Goal: Task Accomplishment & Management: Use online tool/utility

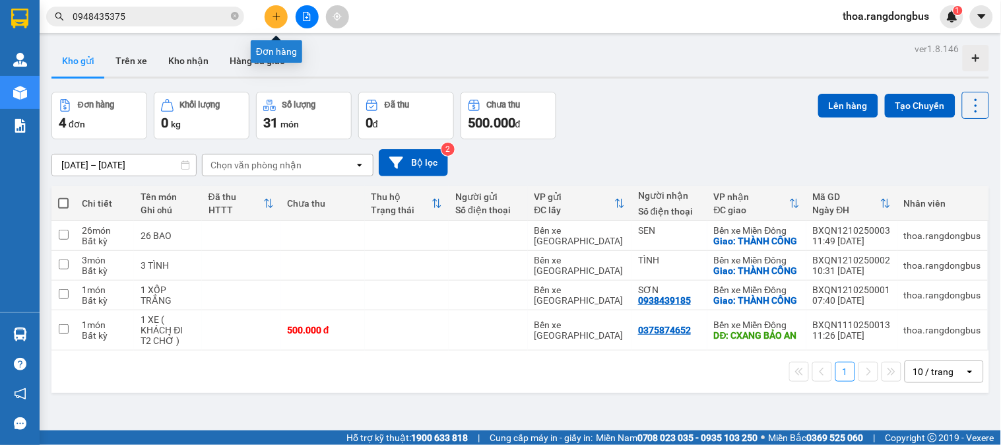
click at [276, 17] on icon "plus" at bounding box center [276, 16] width 1 height 7
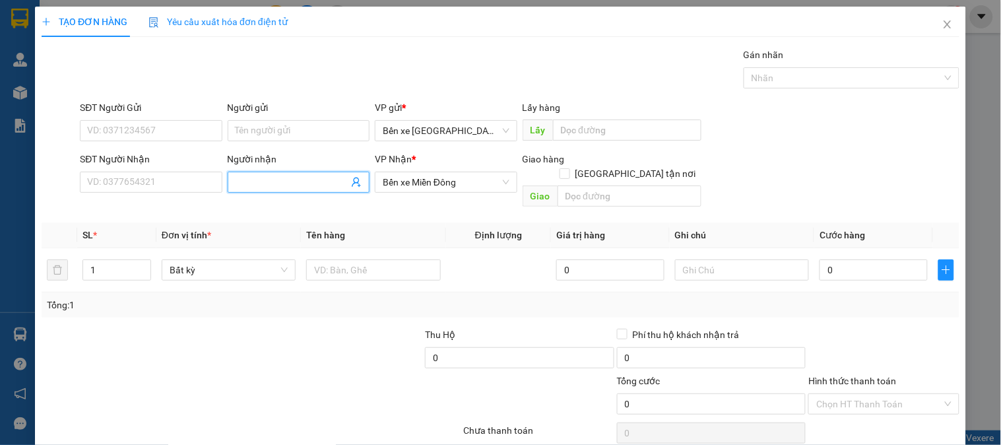
click at [264, 183] on input "Người nhận" at bounding box center [292, 182] width 113 height 15
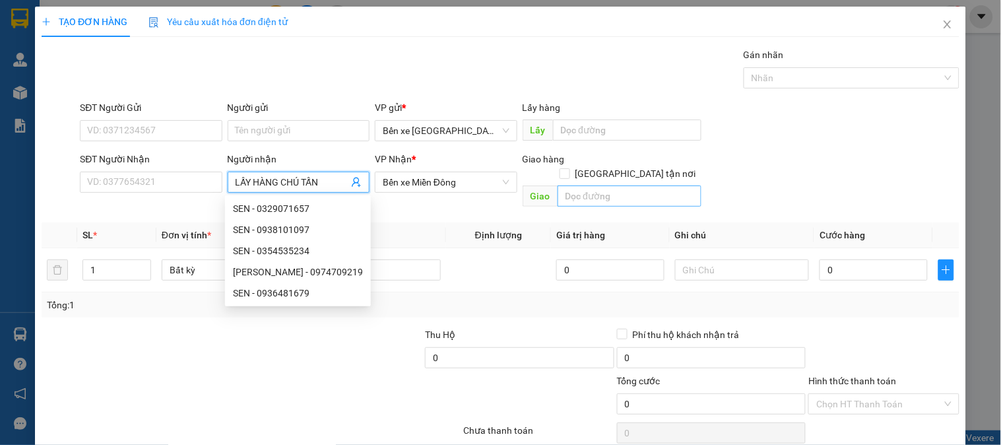
type input "LẤY HÀNG CHÚ TẤN"
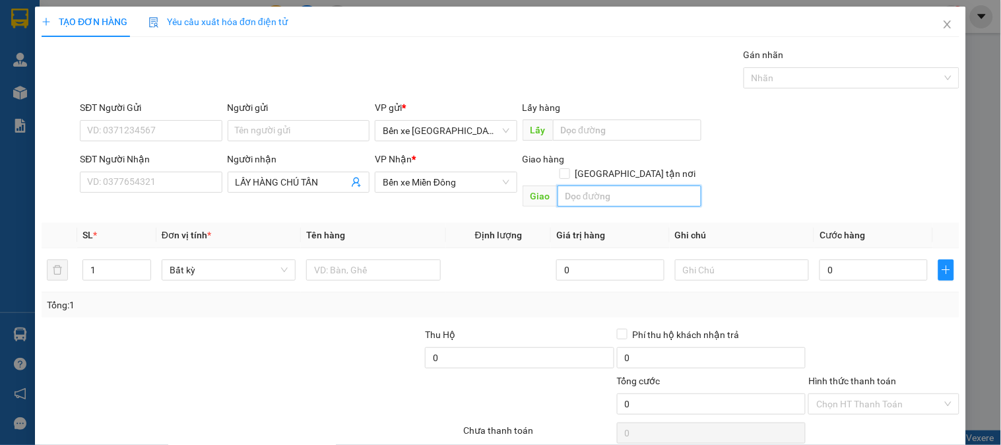
click at [618, 185] on input "text" at bounding box center [630, 195] width 144 height 21
type input "[PERSON_NAME]"
drag, startPoint x: 102, startPoint y: 255, endPoint x: 53, endPoint y: 269, distance: 50.8
click at [53, 269] on tr "1 Bất kỳ 0 0" at bounding box center [501, 270] width 918 height 44
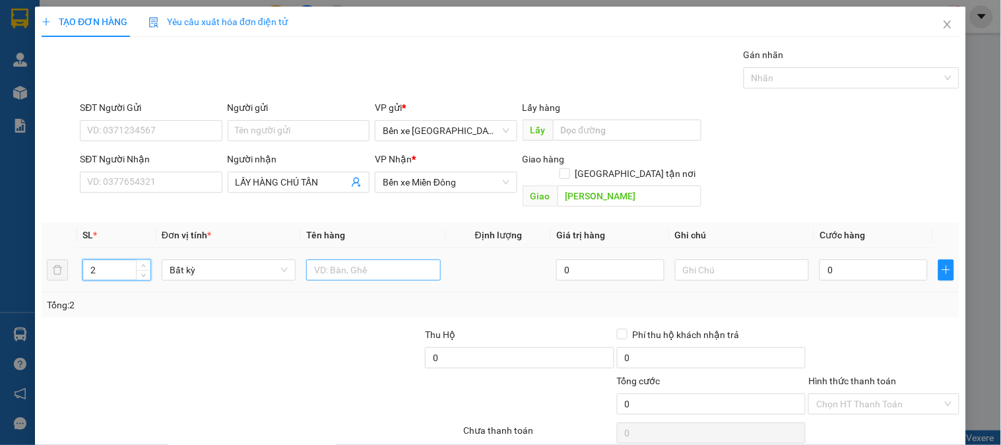
type input "2"
click at [373, 259] on input "text" at bounding box center [373, 269] width 134 height 21
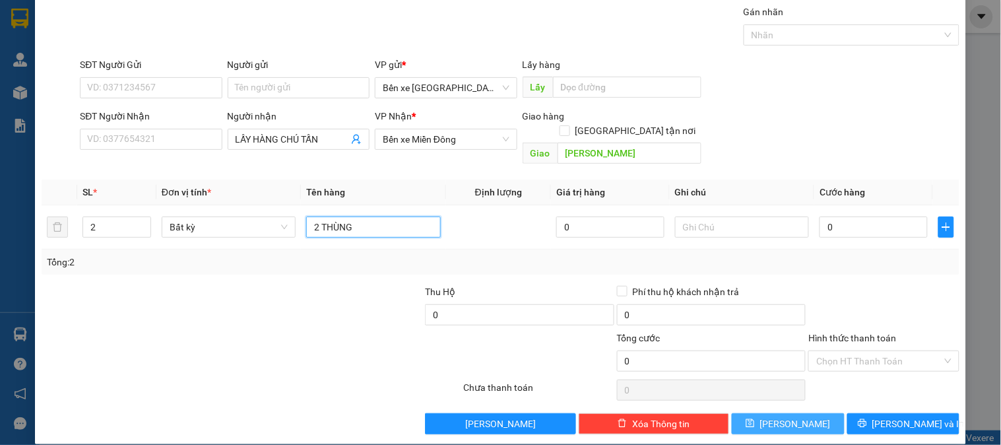
type input "2 THÙNG"
click at [771, 413] on button "[PERSON_NAME]" at bounding box center [788, 423] width 112 height 21
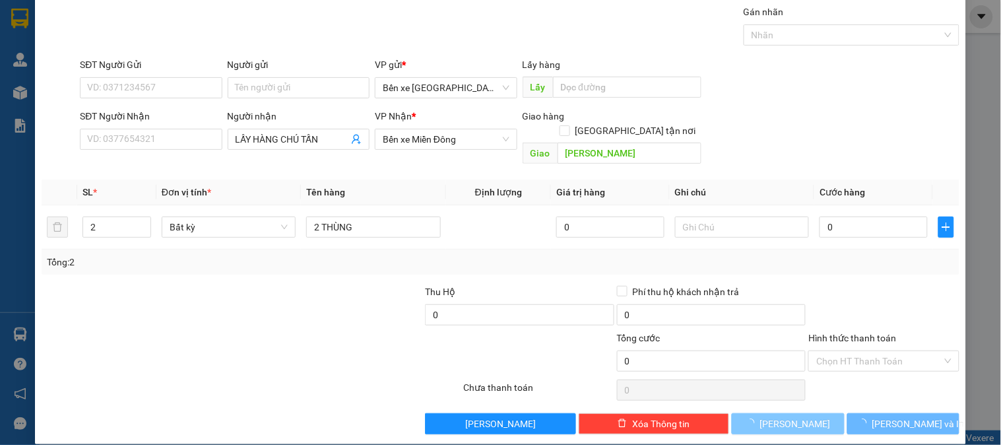
type input "1"
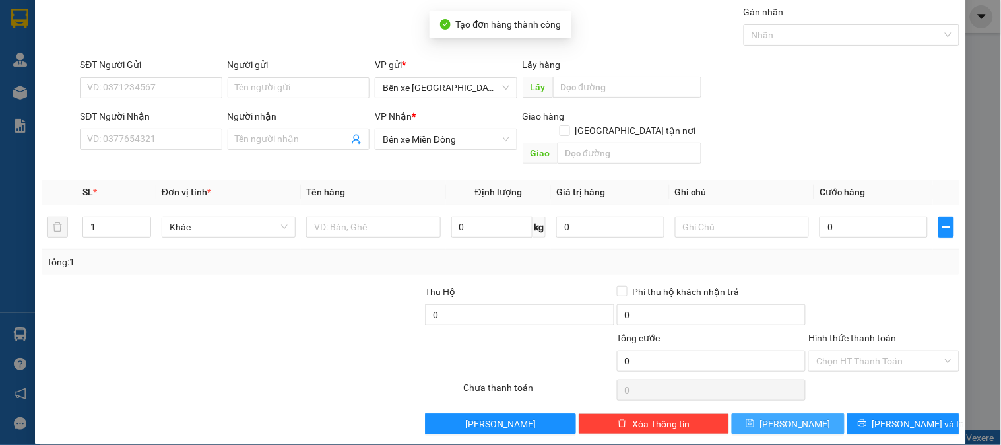
scroll to position [0, 0]
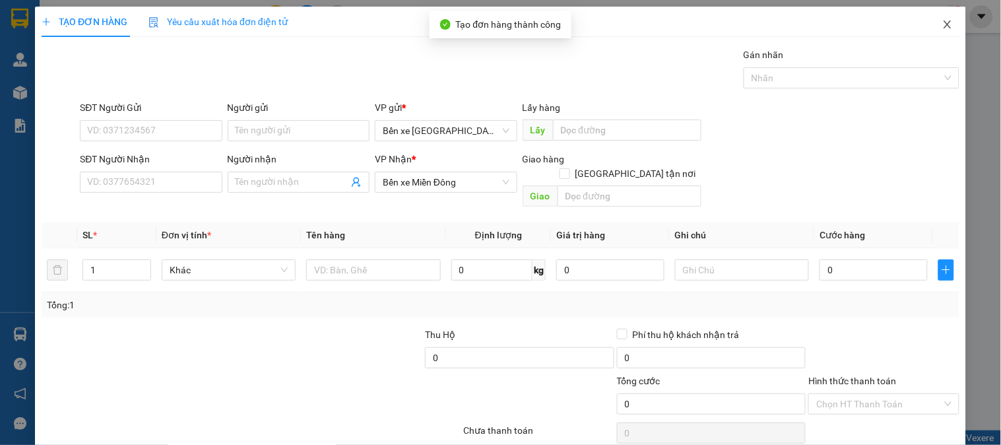
click at [944, 24] on icon "close" at bounding box center [947, 24] width 7 height 8
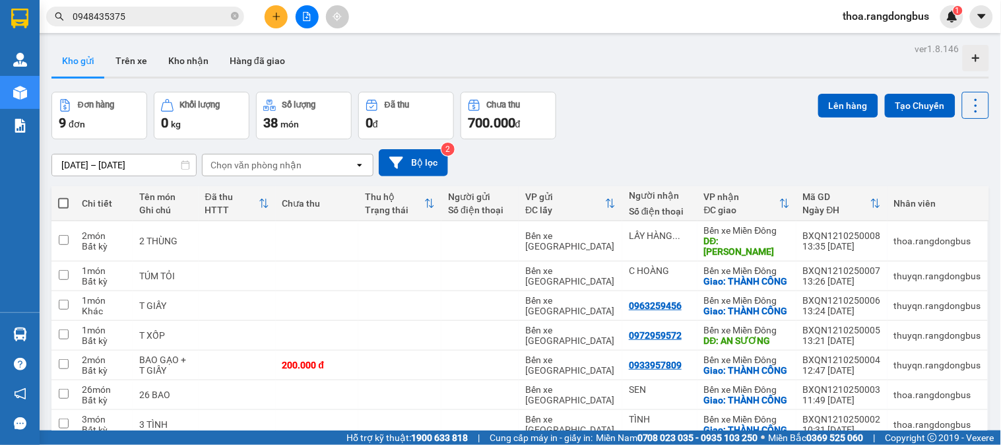
click at [58, 199] on span at bounding box center [63, 203] width 11 height 11
click at [63, 197] on input "checkbox" at bounding box center [63, 197] width 0 height 0
checkbox input "true"
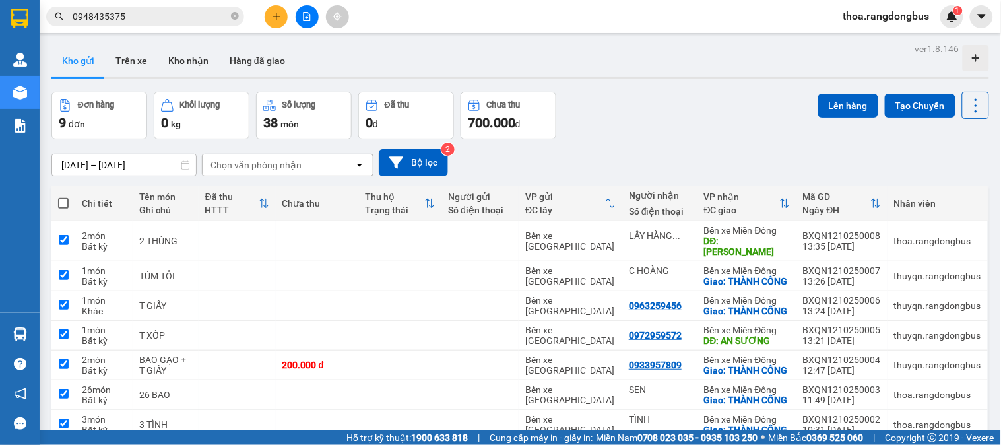
checkbox input "true"
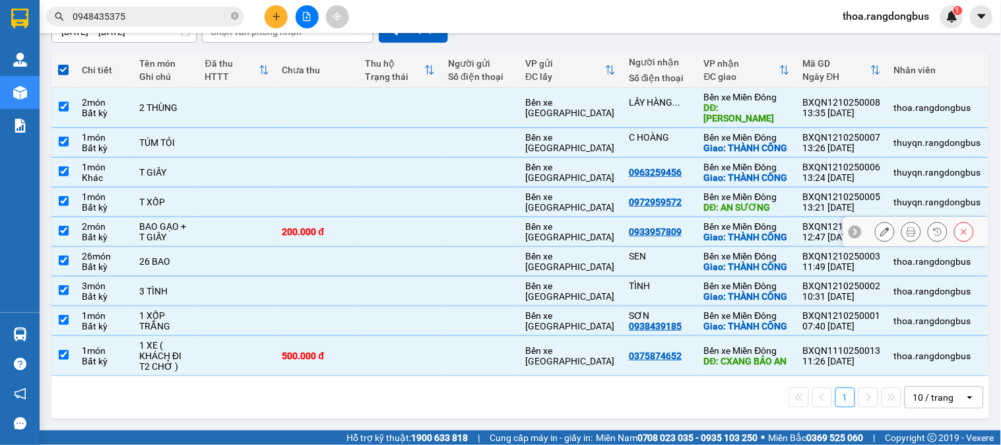
scroll to position [187, 0]
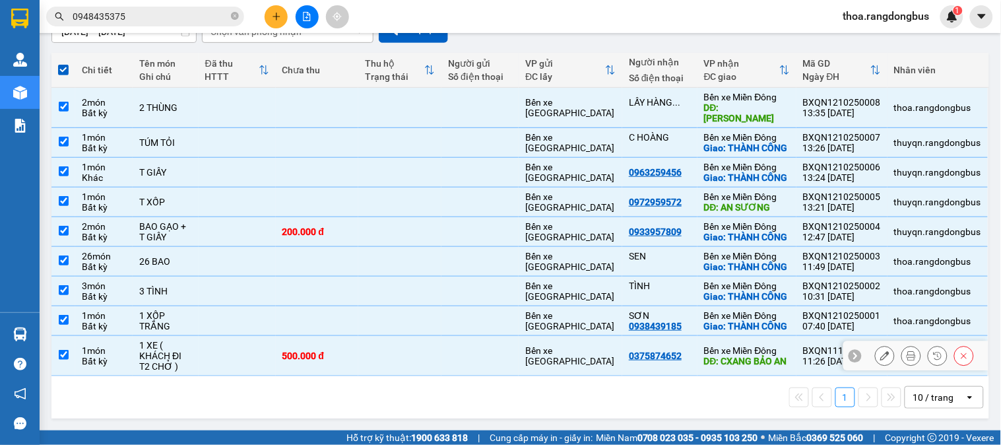
click at [67, 348] on td at bounding box center [63, 356] width 24 height 40
checkbox input "false"
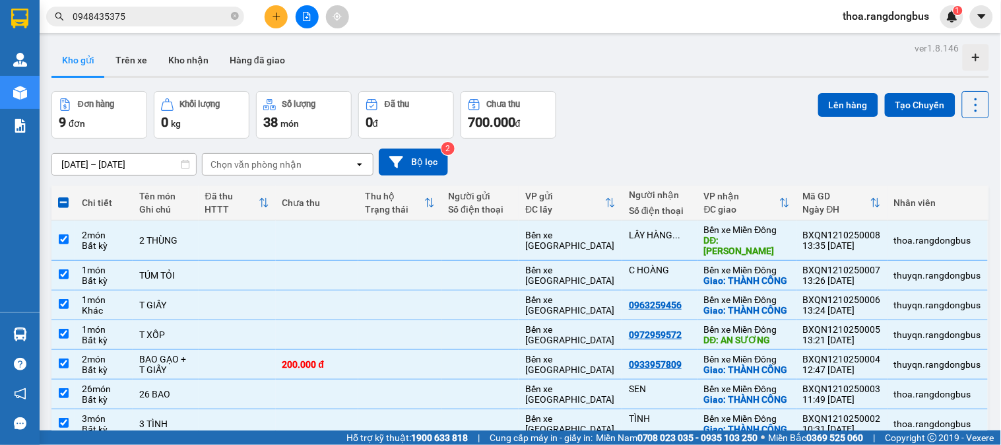
scroll to position [0, 0]
click at [821, 104] on button "Lên hàng" at bounding box center [848, 106] width 60 height 24
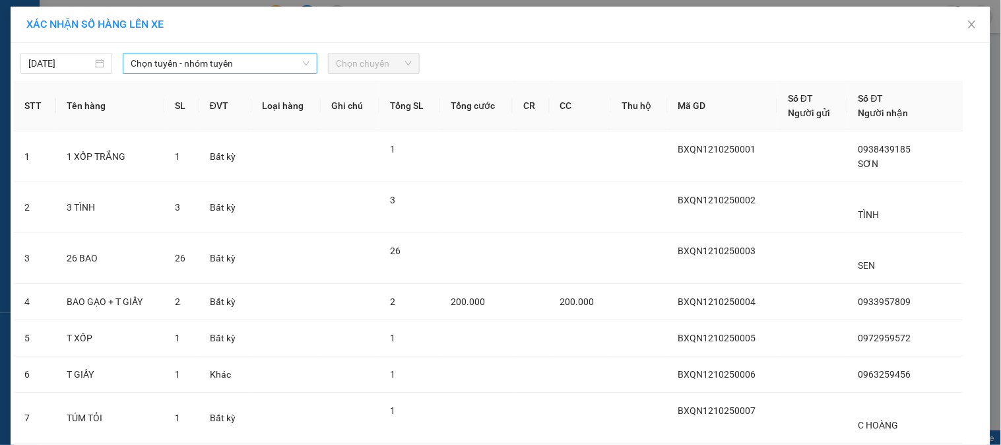
click at [156, 62] on span "Chọn tuyến - nhóm tuyến" at bounding box center [220, 63] width 179 height 20
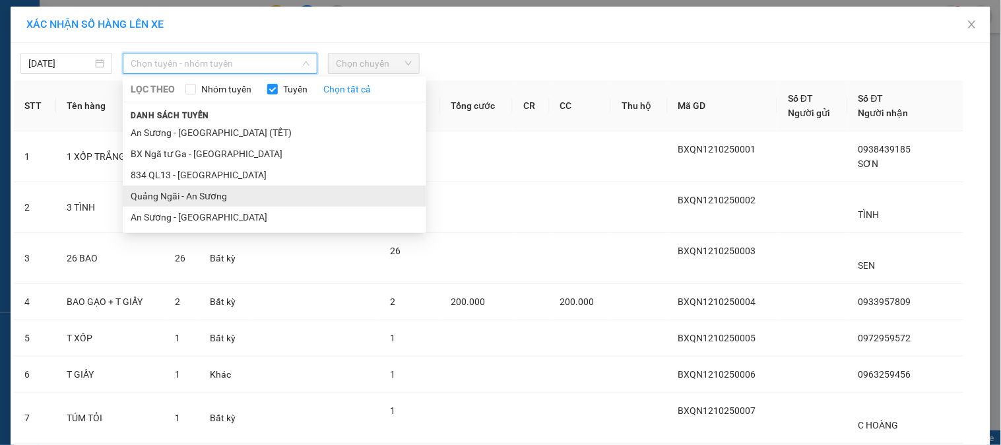
click at [142, 201] on li "Quảng Ngãi - An Sương" at bounding box center [275, 195] width 304 height 21
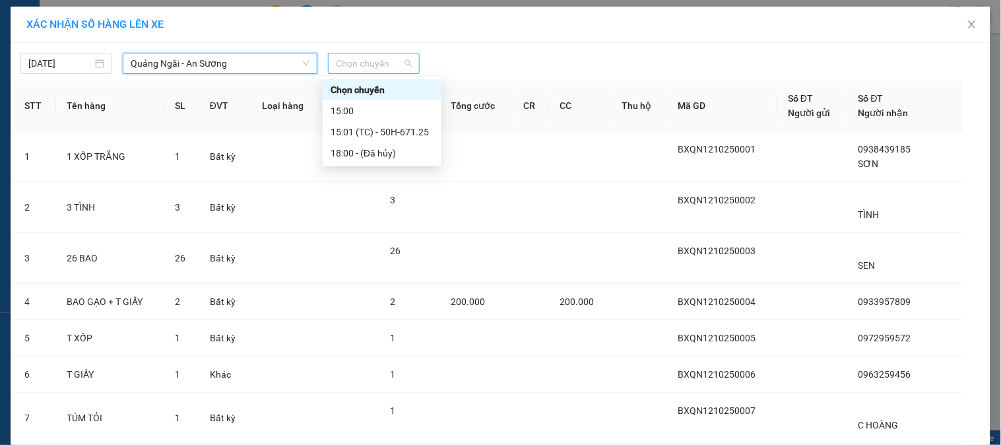
click at [359, 63] on span "Chọn chuyến" at bounding box center [374, 63] width 76 height 20
click at [368, 135] on div "15:01 (TC) - 50H-671.25" at bounding box center [382, 132] width 103 height 15
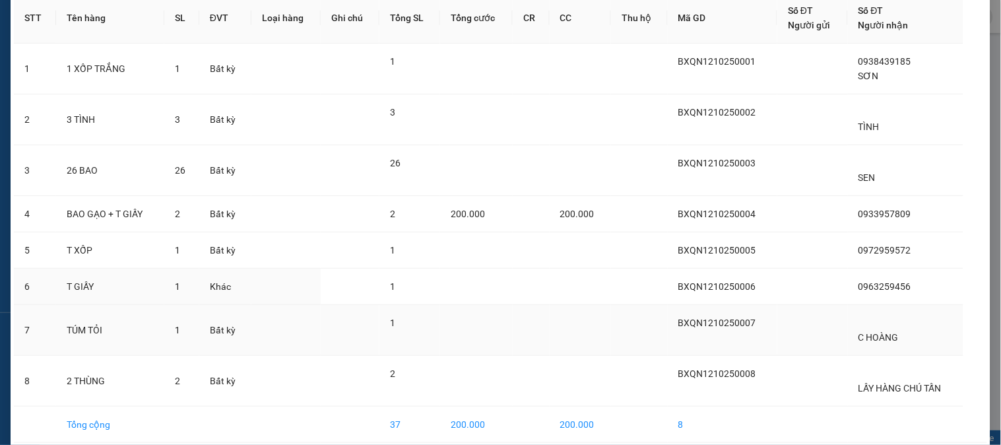
scroll to position [154, 0]
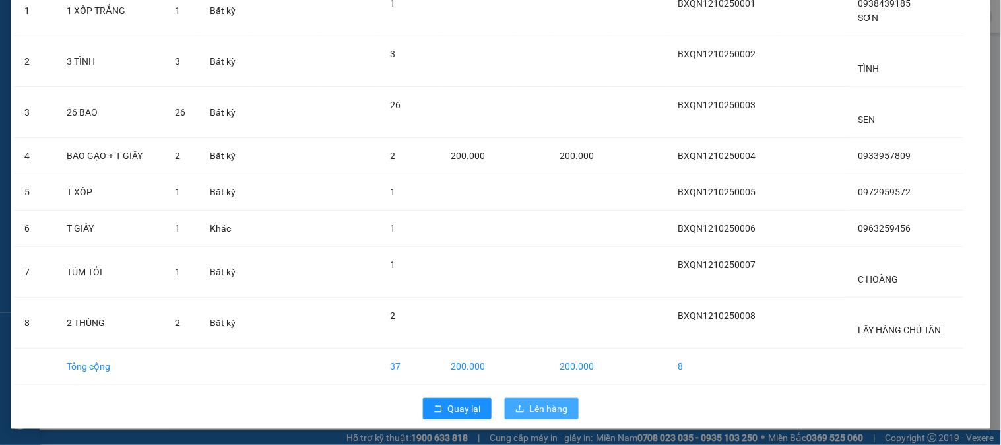
click at [538, 406] on span "Lên hàng" at bounding box center [549, 408] width 38 height 15
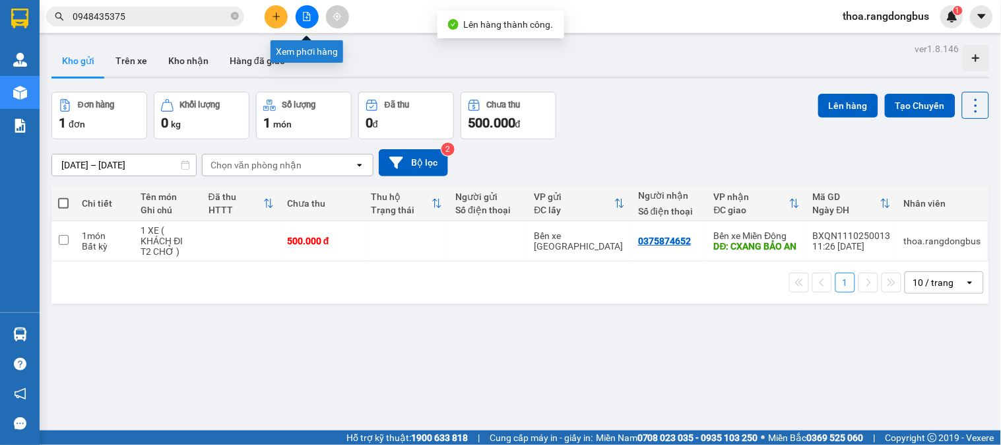
click at [305, 22] on button at bounding box center [307, 16] width 23 height 23
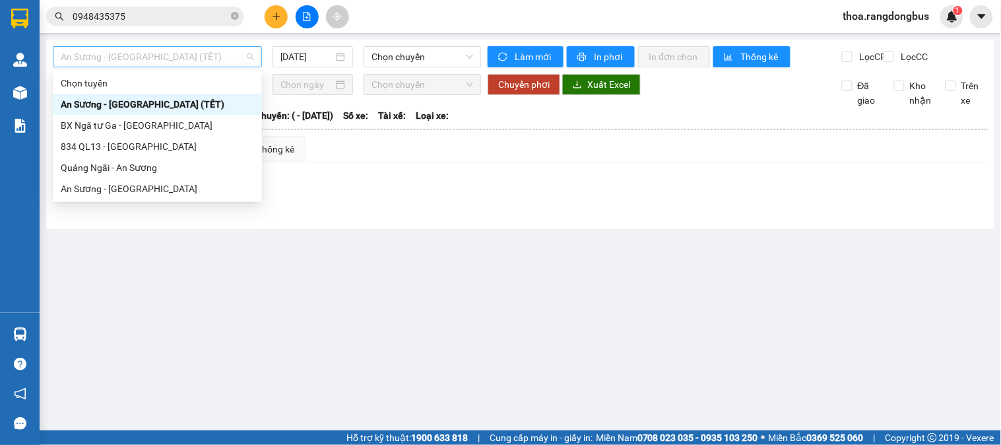
click at [120, 55] on span "An Sương - [GEOGRAPHIC_DATA] (TẾT)" at bounding box center [157, 57] width 193 height 20
click at [107, 162] on div "Quảng Ngãi - An Sương" at bounding box center [157, 167] width 193 height 15
type input "[DATE]"
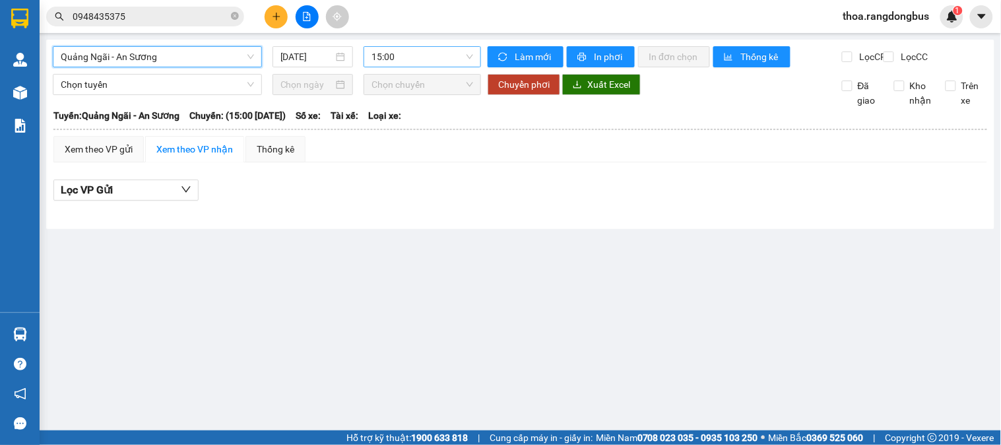
click at [416, 54] on span "15:00" at bounding box center [423, 57] width 102 height 20
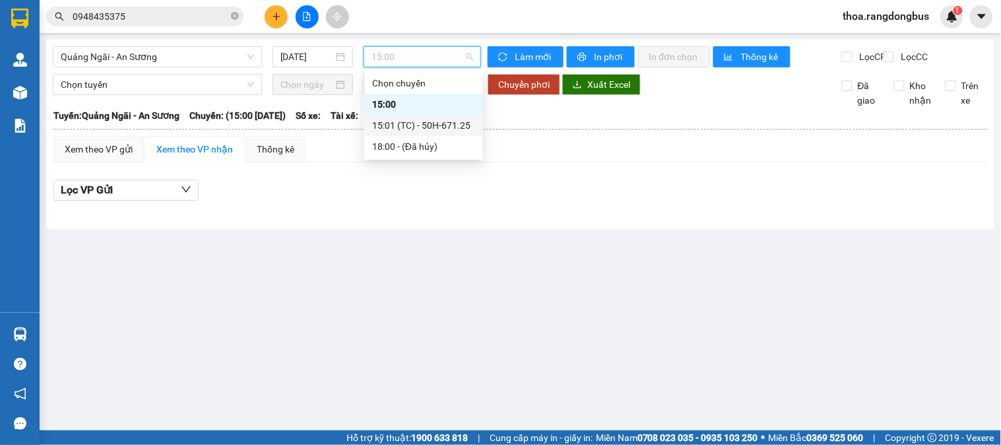
click at [409, 128] on div "15:01 (TC) - 50H-671.25" at bounding box center [423, 125] width 103 height 15
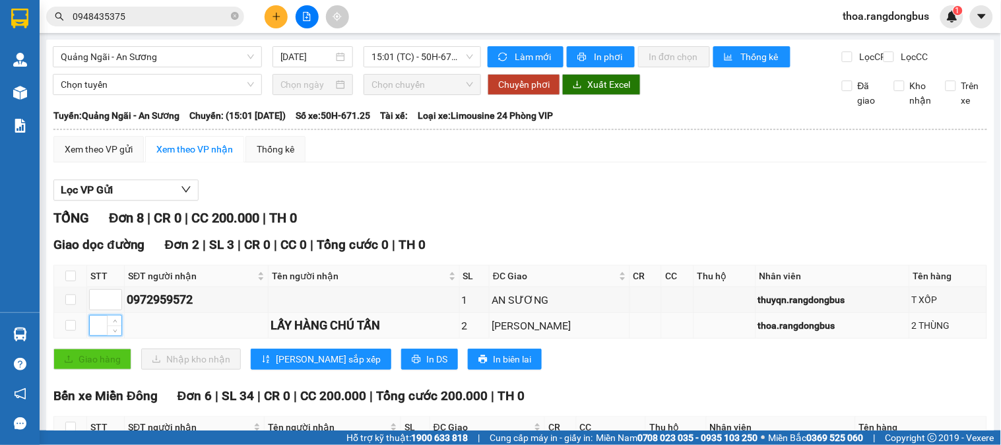
click at [96, 334] on input at bounding box center [106, 325] width 32 height 20
type input "1"
click at [101, 313] on td at bounding box center [106, 300] width 38 height 26
click at [97, 309] on input at bounding box center [106, 300] width 32 height 20
type input "2"
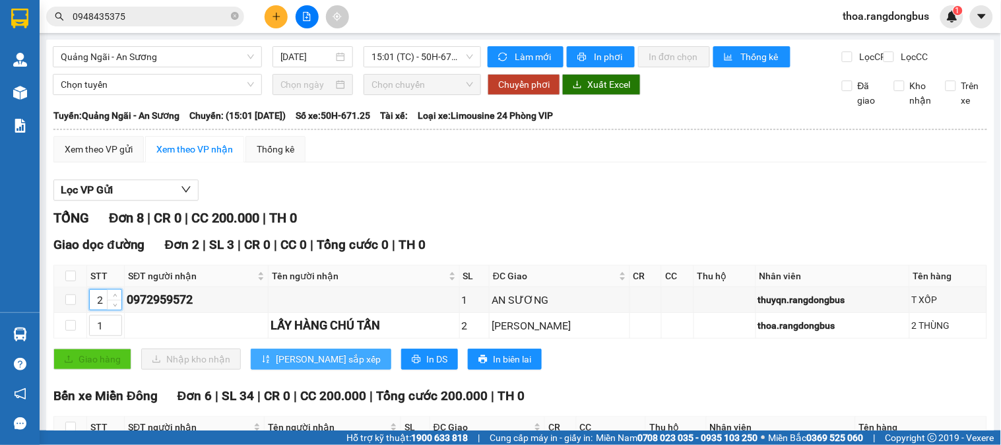
click at [278, 366] on span "[PERSON_NAME] sắp xếp" at bounding box center [328, 359] width 105 height 15
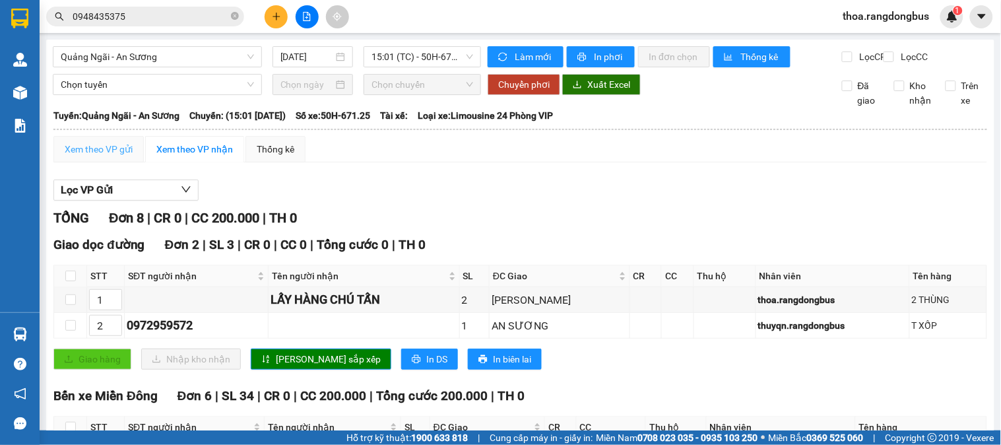
click at [100, 150] on div "Xem theo VP gửi" at bounding box center [98, 149] width 90 height 26
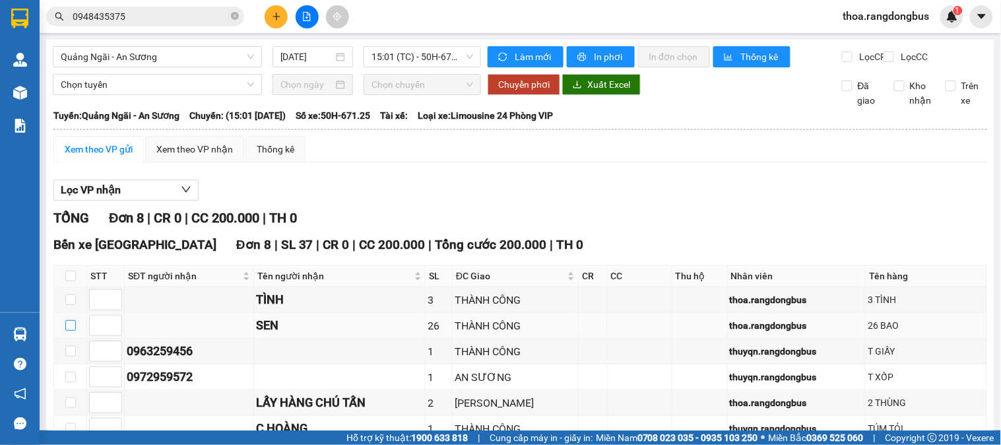
click at [68, 331] on input "checkbox" at bounding box center [70, 325] width 11 height 11
checkbox input "true"
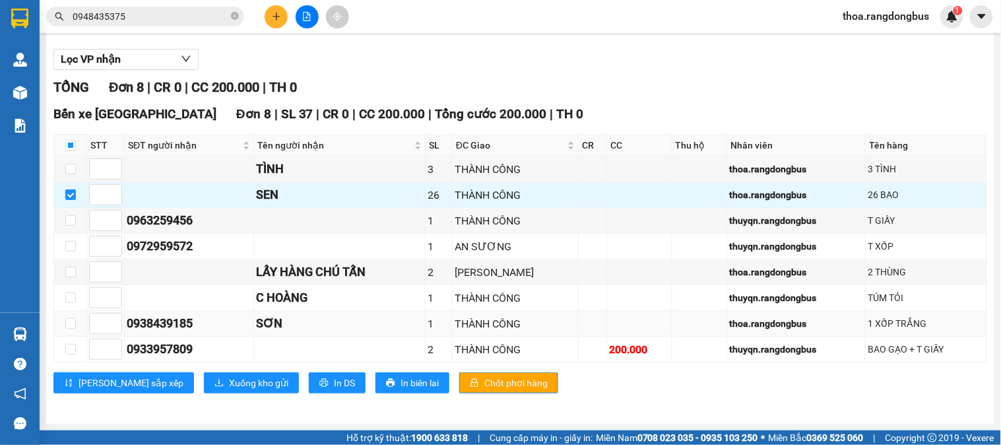
scroll to position [143, 0]
click at [68, 245] on input "checkbox" at bounding box center [70, 246] width 11 height 11
checkbox input "true"
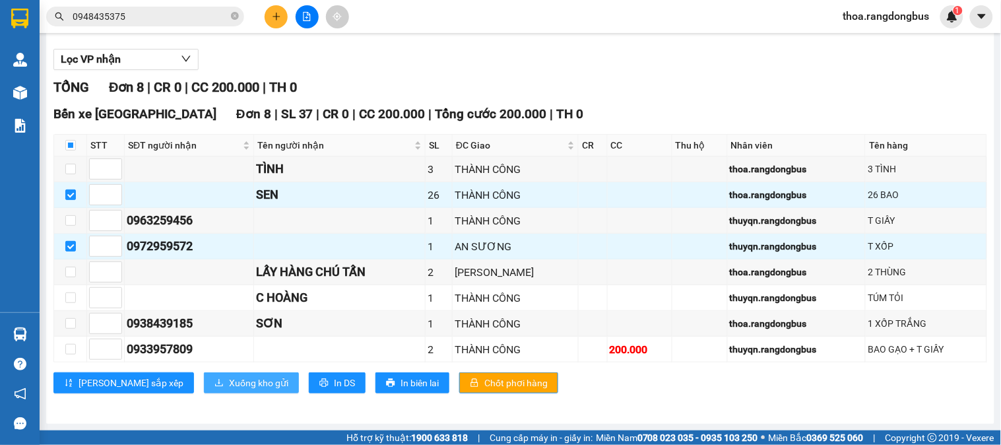
click at [229, 385] on span "Xuống kho gửi" at bounding box center [258, 382] width 59 height 15
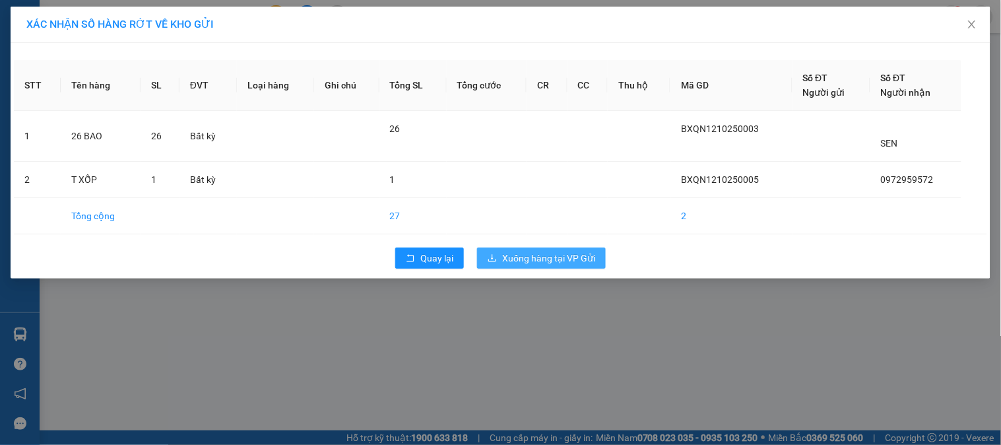
click at [513, 256] on span "Xuống hàng tại VP Gửi" at bounding box center [548, 258] width 93 height 15
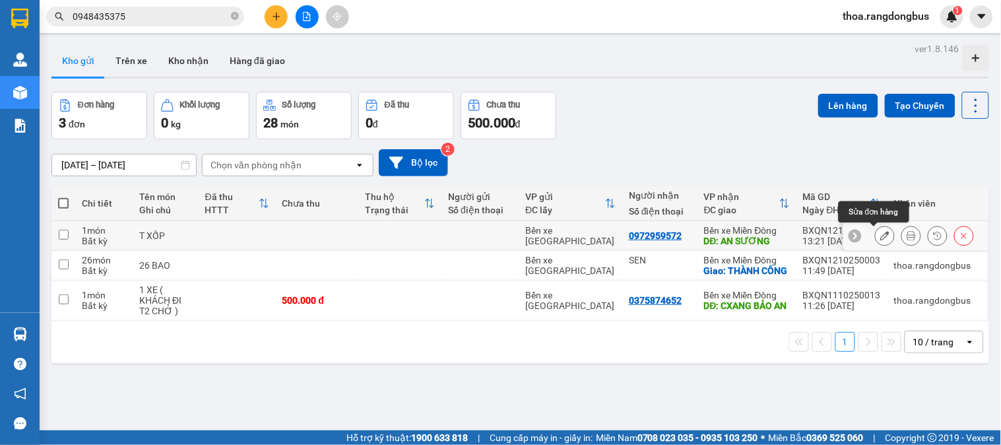
click at [880, 233] on icon at bounding box center [884, 235] width 9 height 9
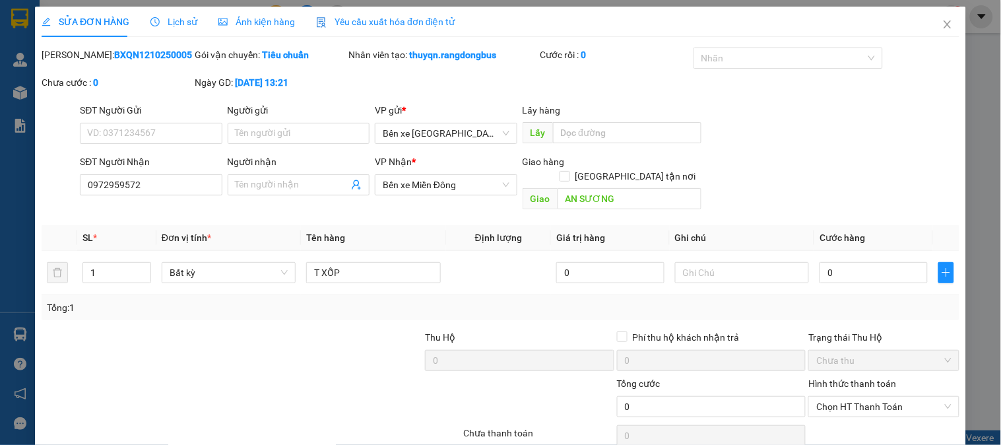
type input "0972959572"
type input "AN SƯƠNG"
type input "0"
click at [569, 171] on input "[GEOGRAPHIC_DATA] tận nơi" at bounding box center [564, 175] width 9 height 9
checkbox input "true"
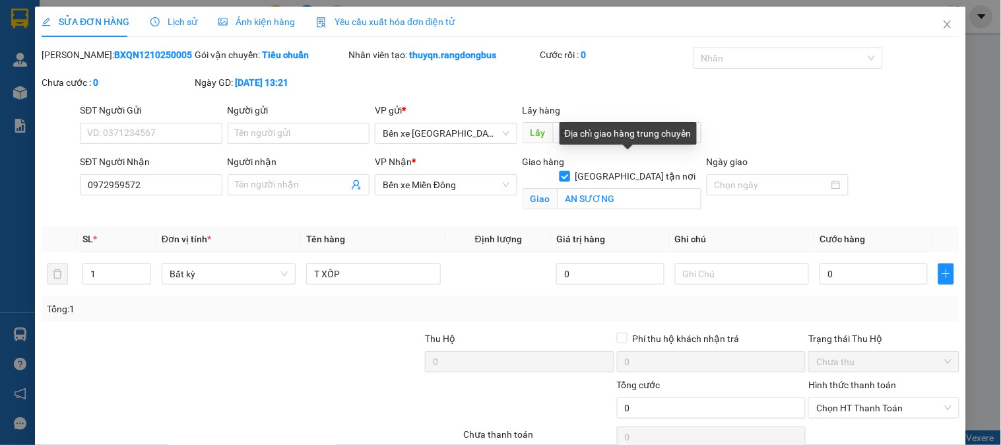
scroll to position [61, 0]
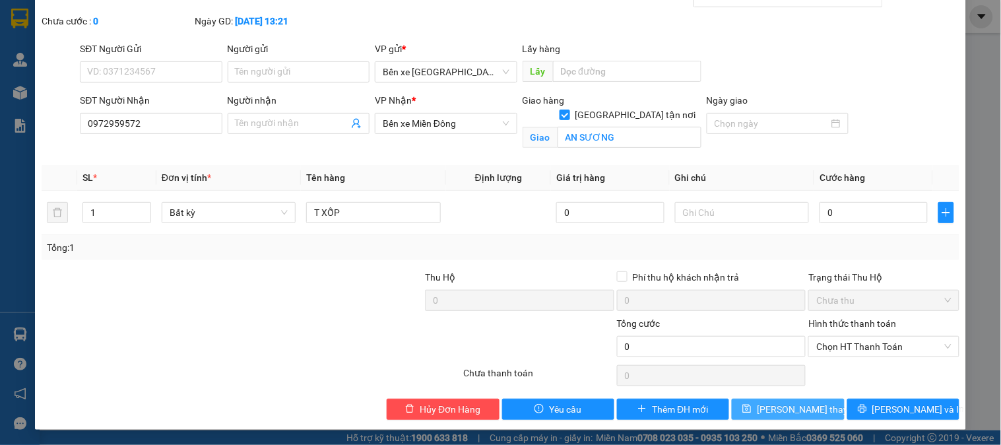
click at [742, 401] on button "[PERSON_NAME] thay đổi" at bounding box center [788, 409] width 112 height 21
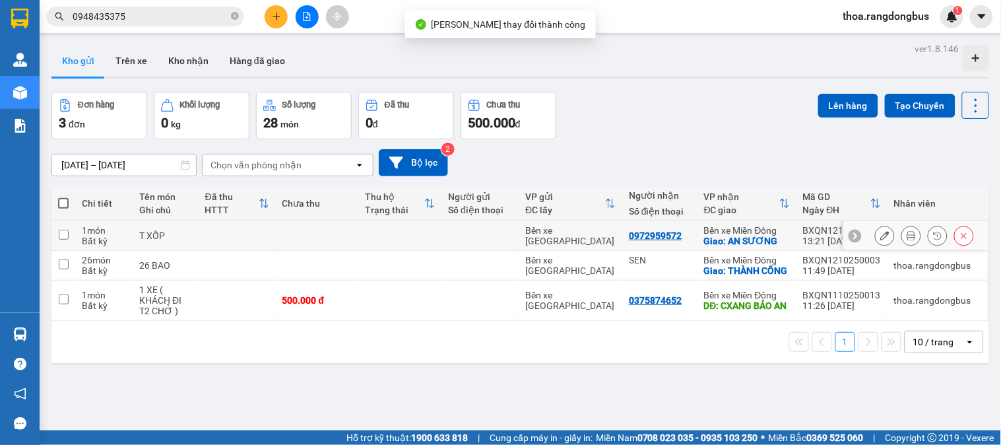
click at [61, 236] on input "checkbox" at bounding box center [64, 235] width 10 height 10
checkbox input "true"
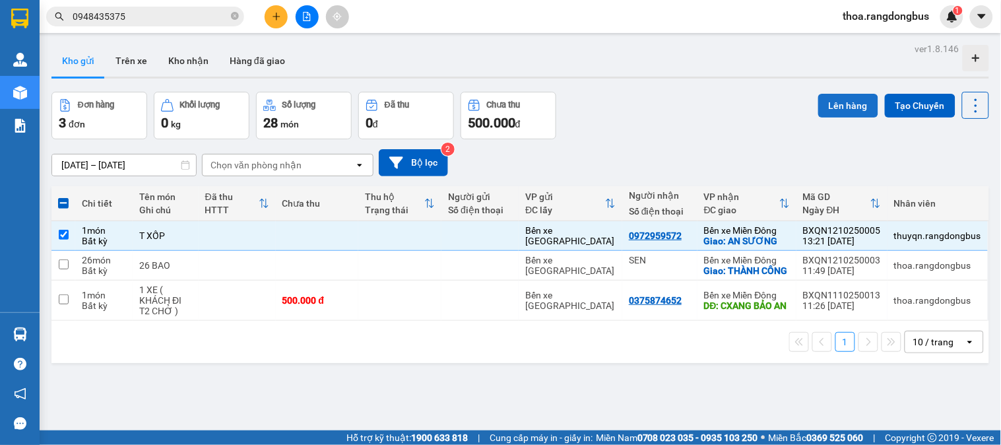
click at [818, 100] on button "Lên hàng" at bounding box center [848, 106] width 60 height 24
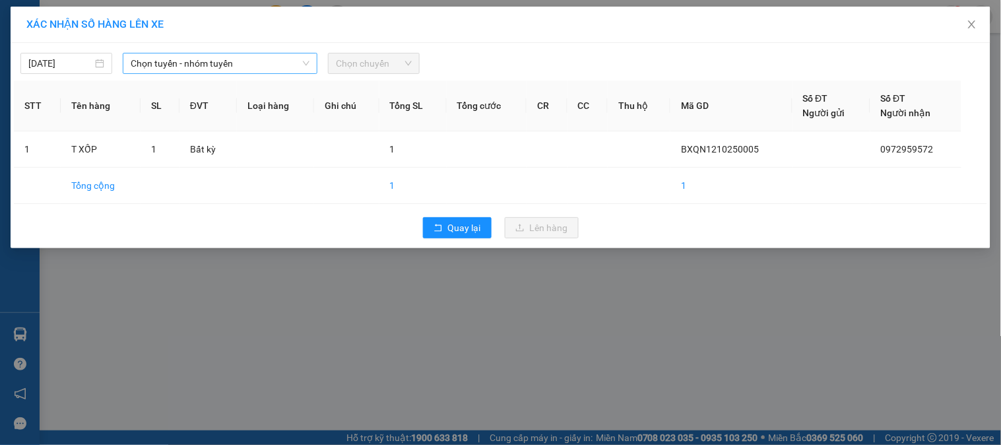
click at [262, 63] on span "Chọn tuyến - nhóm tuyến" at bounding box center [220, 63] width 179 height 20
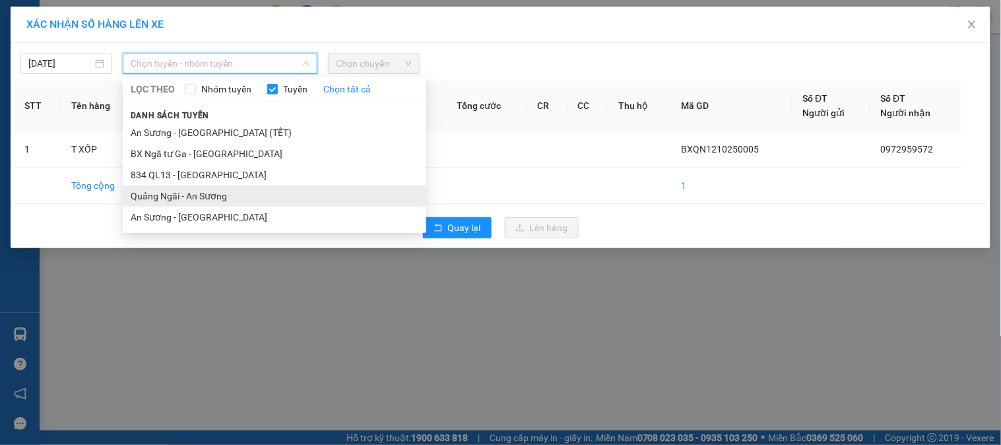
drag, startPoint x: 223, startPoint y: 195, endPoint x: 327, endPoint y: 81, distance: 154.6
click at [223, 195] on li "Quảng Ngãi - An Sương" at bounding box center [275, 195] width 304 height 21
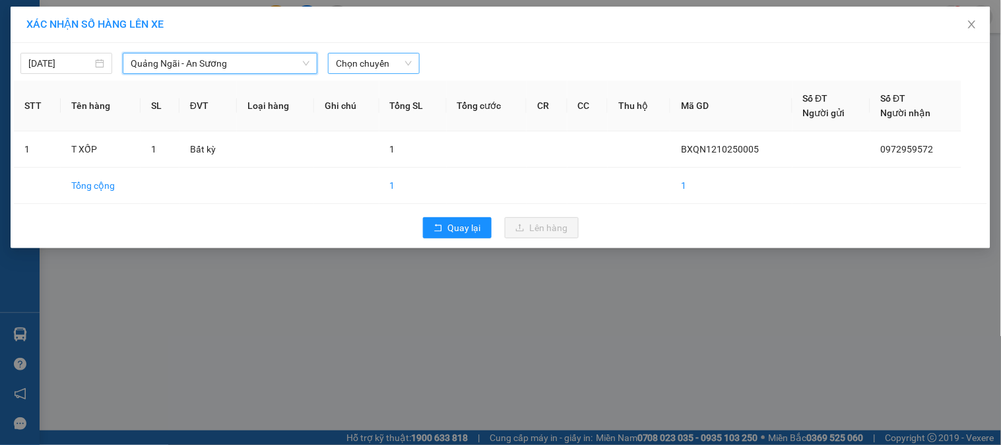
click at [366, 62] on span "Chọn chuyến" at bounding box center [374, 63] width 76 height 20
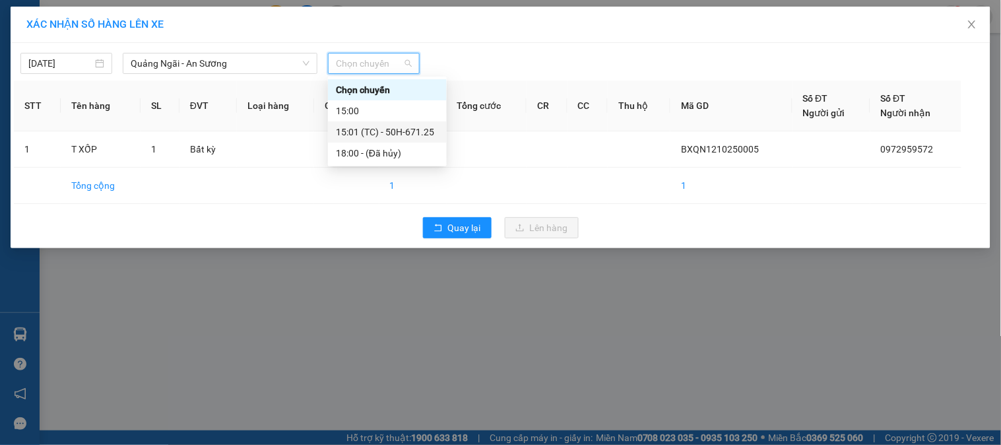
click at [408, 129] on div "15:01 (TC) - 50H-671.25" at bounding box center [387, 132] width 103 height 15
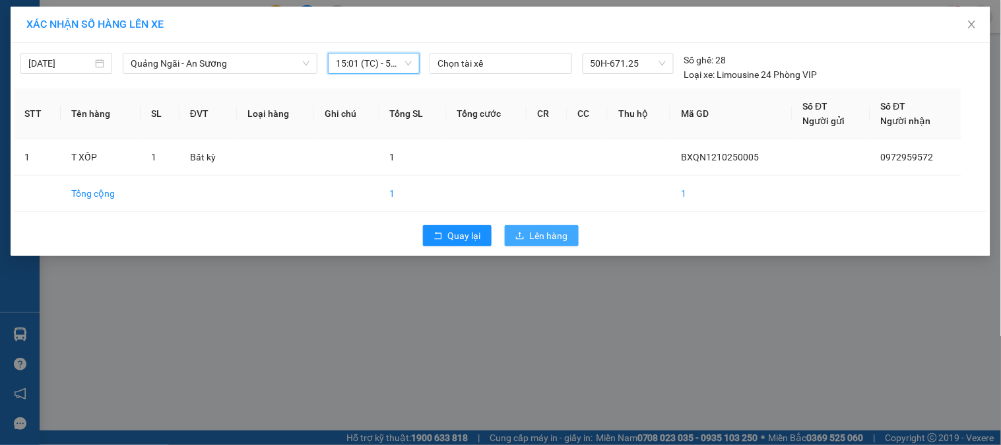
click at [556, 234] on span "Lên hàng" at bounding box center [549, 235] width 38 height 15
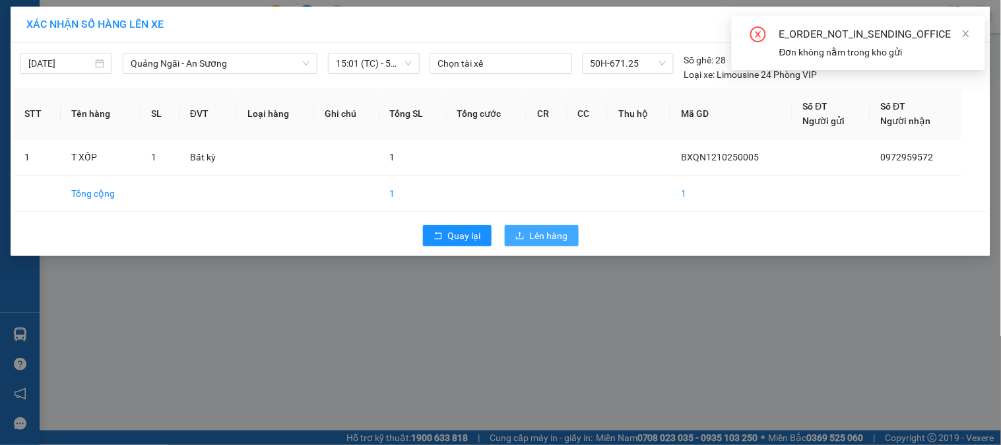
click at [542, 229] on span "Lên hàng" at bounding box center [549, 235] width 38 height 15
click at [968, 34] on icon "close" at bounding box center [965, 33] width 9 height 9
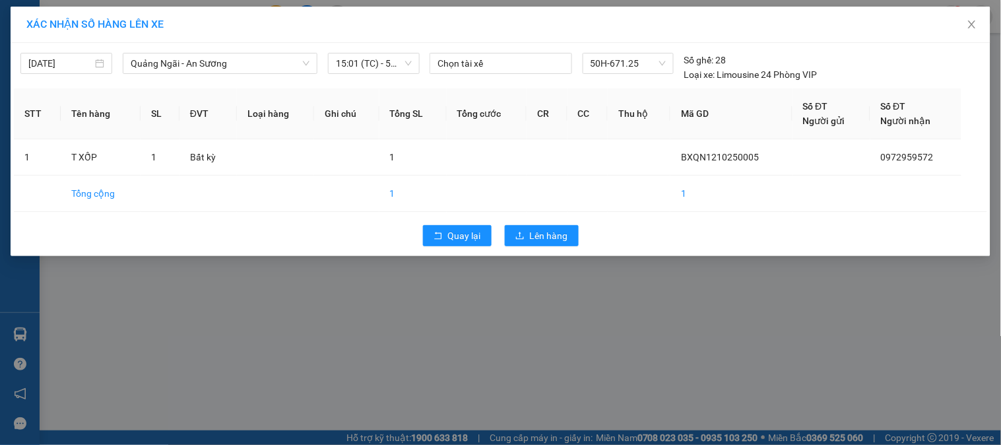
click at [484, 299] on div "XÁC NHẬN SỐ HÀNG LÊN XE [DATE] [GEOGRAPHIC_DATA] - An Sương LỌC THEO Nhóm tuyến…" at bounding box center [500, 222] width 1001 height 445
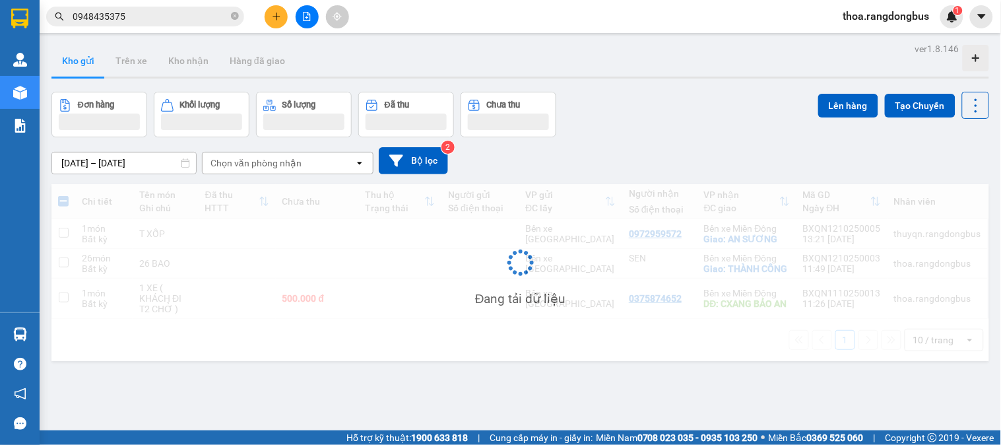
click at [459, 236] on div "Đang tải dữ liệu" at bounding box center [520, 272] width 938 height 177
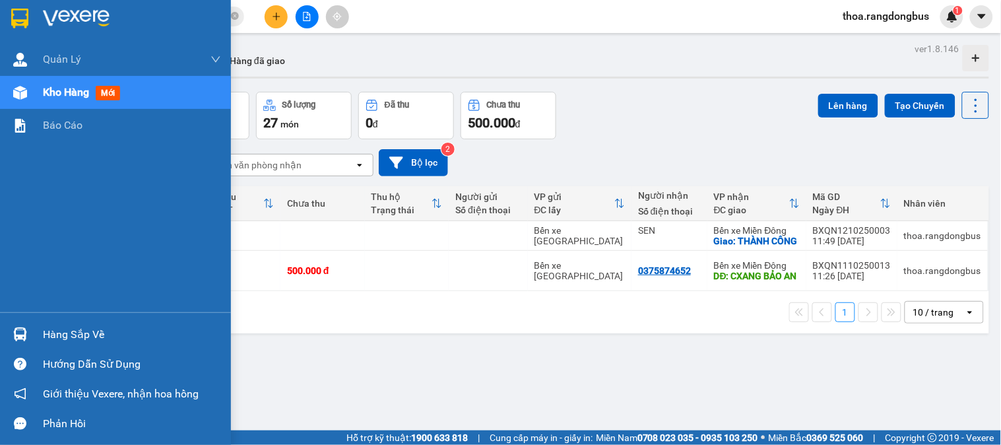
click at [108, 90] on span "mới" at bounding box center [108, 93] width 24 height 15
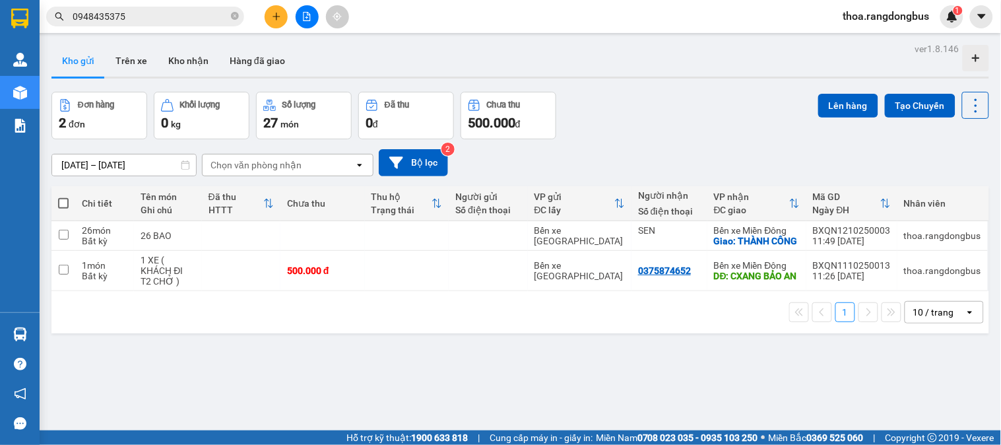
click at [306, 11] on button at bounding box center [307, 16] width 23 height 23
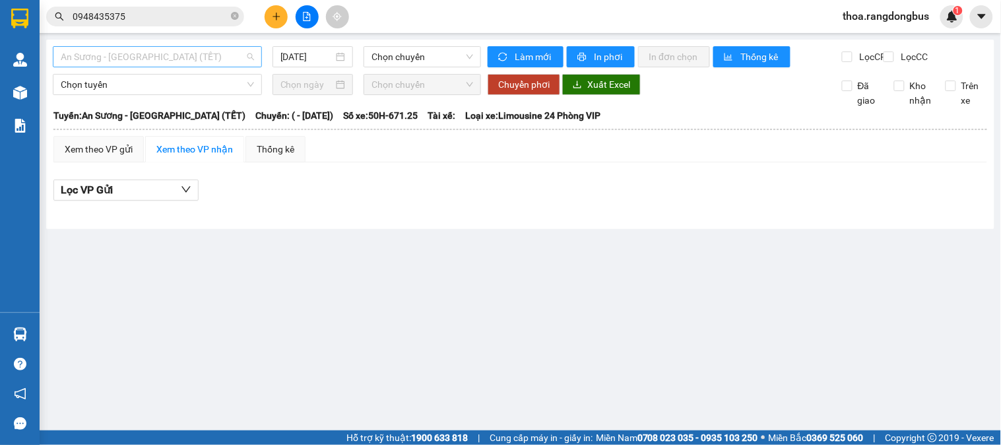
click at [117, 53] on span "An Sương - [GEOGRAPHIC_DATA] (TẾT)" at bounding box center [157, 57] width 193 height 20
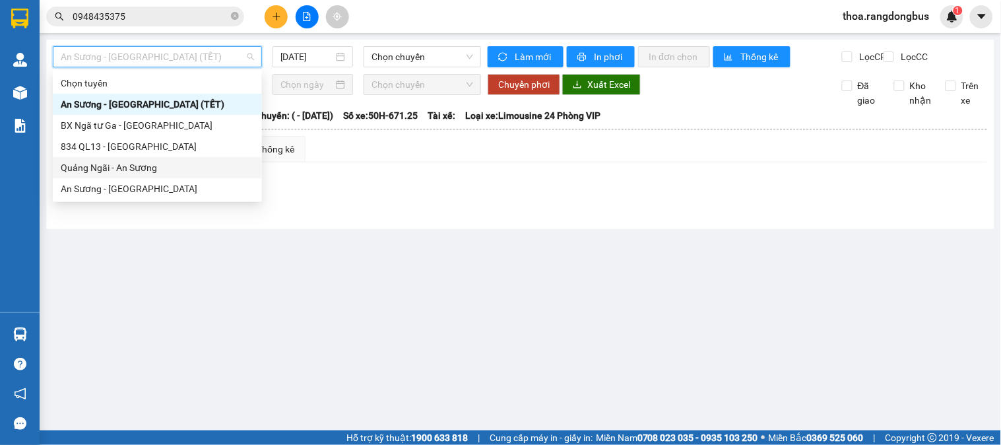
click at [82, 166] on div "Quảng Ngãi - An Sương" at bounding box center [157, 167] width 193 height 15
type input "[DATE]"
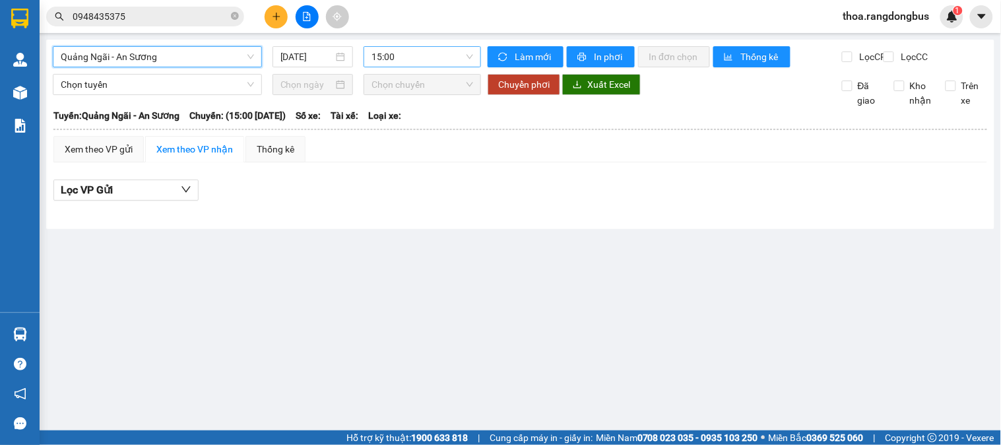
click at [451, 59] on span "15:00" at bounding box center [423, 57] width 102 height 20
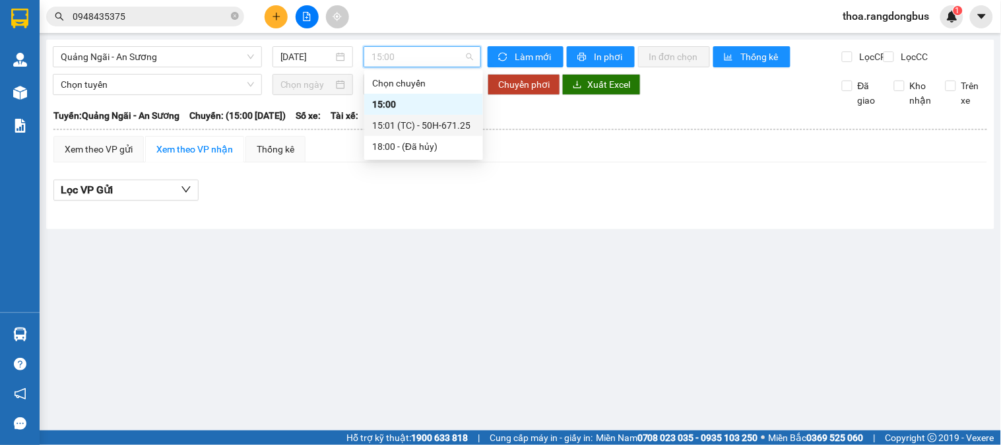
click at [424, 121] on div "15:01 (TC) - 50H-671.25" at bounding box center [423, 125] width 103 height 15
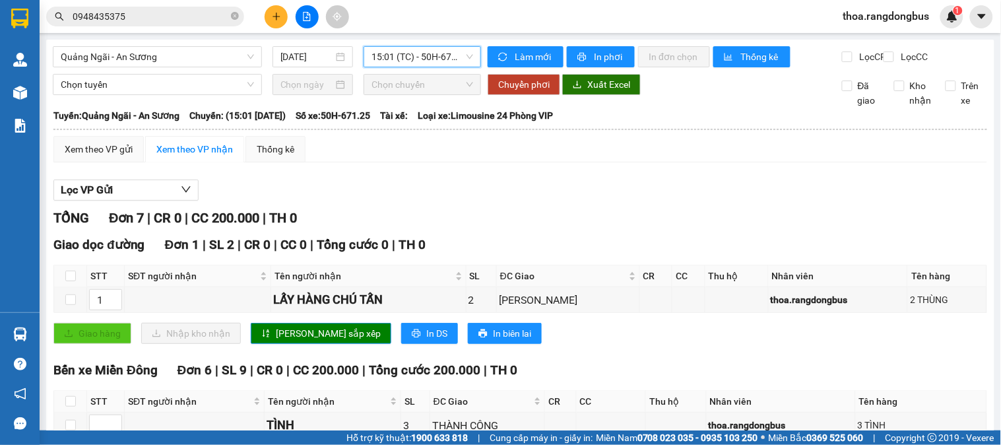
scroll to position [218, 0]
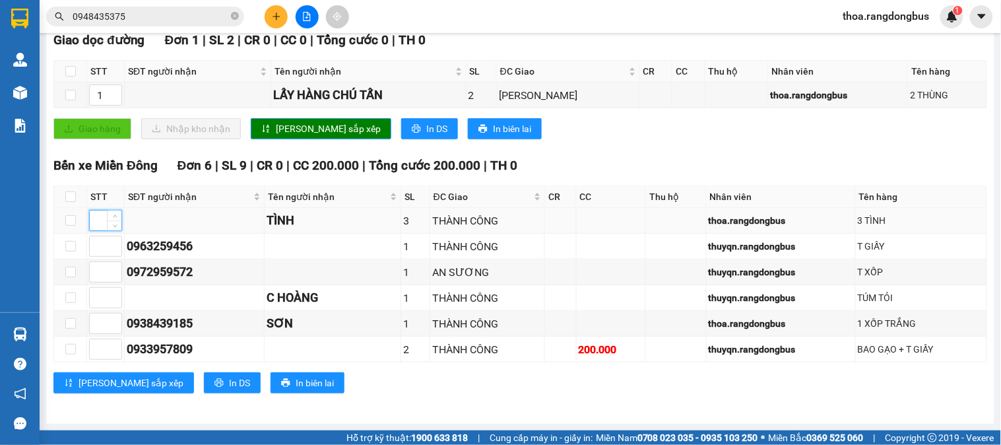
click at [101, 222] on input at bounding box center [106, 221] width 32 height 20
type input "1"
click at [97, 251] on input at bounding box center [106, 246] width 32 height 20
type input "1"
click at [102, 273] on input at bounding box center [106, 272] width 32 height 20
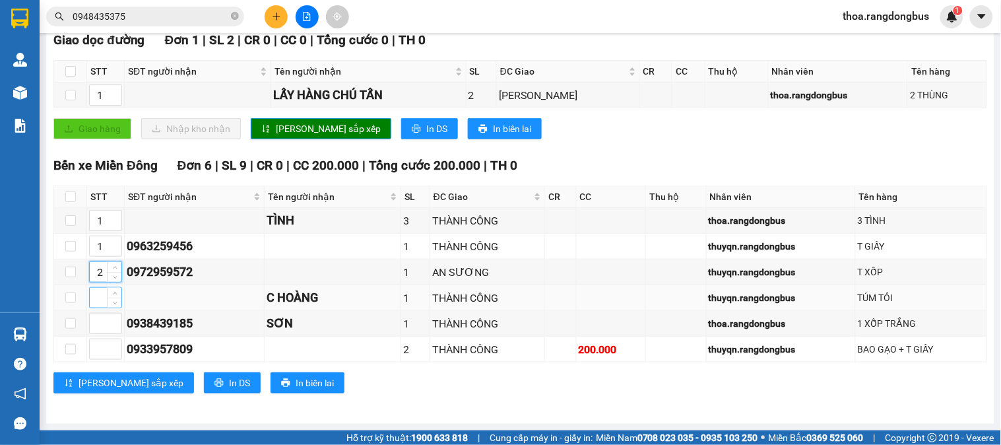
type input "2"
click at [94, 302] on input at bounding box center [106, 298] width 32 height 20
type input "1"
click at [96, 325] on input at bounding box center [106, 323] width 32 height 20
type input "1"
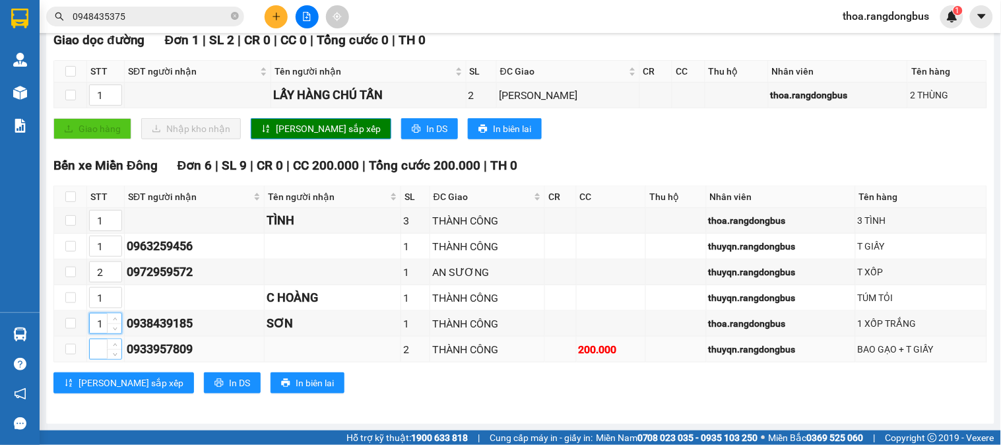
click at [96, 346] on input at bounding box center [106, 349] width 32 height 20
type input "1"
click at [107, 381] on span "[PERSON_NAME] sắp xếp" at bounding box center [131, 382] width 105 height 15
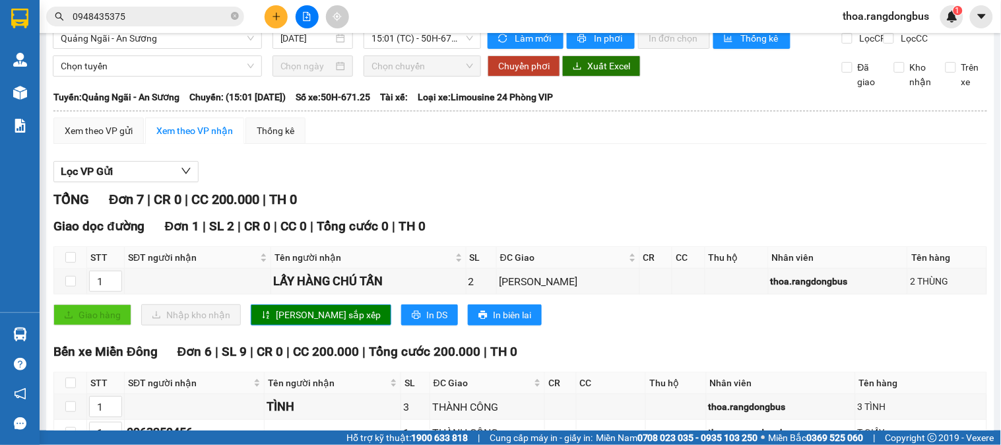
scroll to position [0, 0]
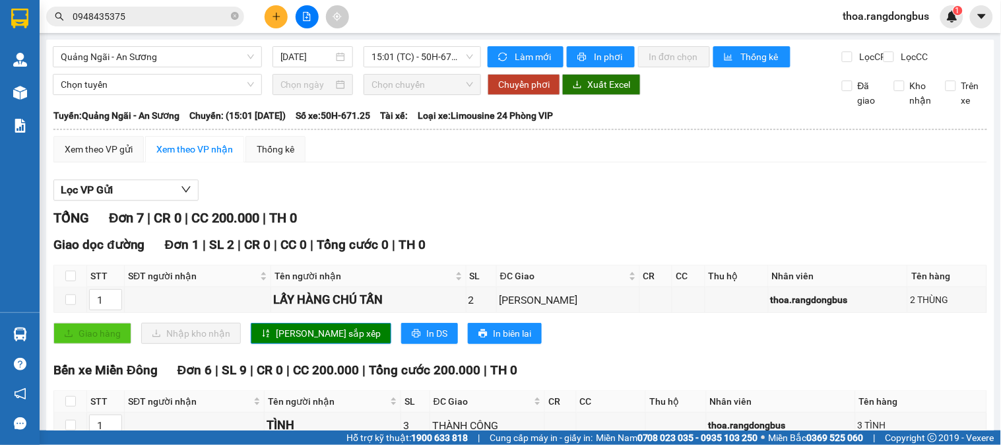
click at [191, 11] on input "0948435375" at bounding box center [151, 16] width 156 height 15
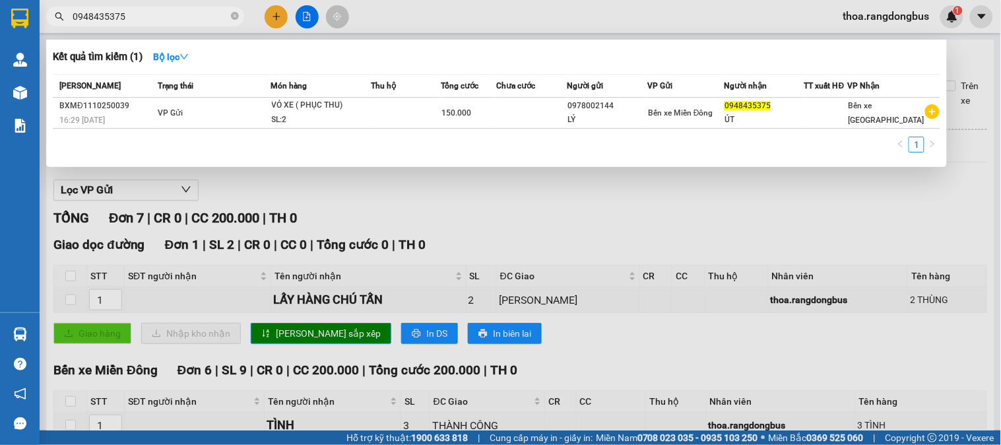
drag, startPoint x: 148, startPoint y: 11, endPoint x: 0, endPoint y: 47, distance: 152.2
click at [0, 47] on section "Kết quả tìm kiếm ( 1 ) Bộ lọc Mã ĐH Trạng thái Món hàng Thu hộ Tổng cước Chưa c…" at bounding box center [500, 222] width 1001 height 445
click at [268, 10] on div at bounding box center [500, 222] width 1001 height 445
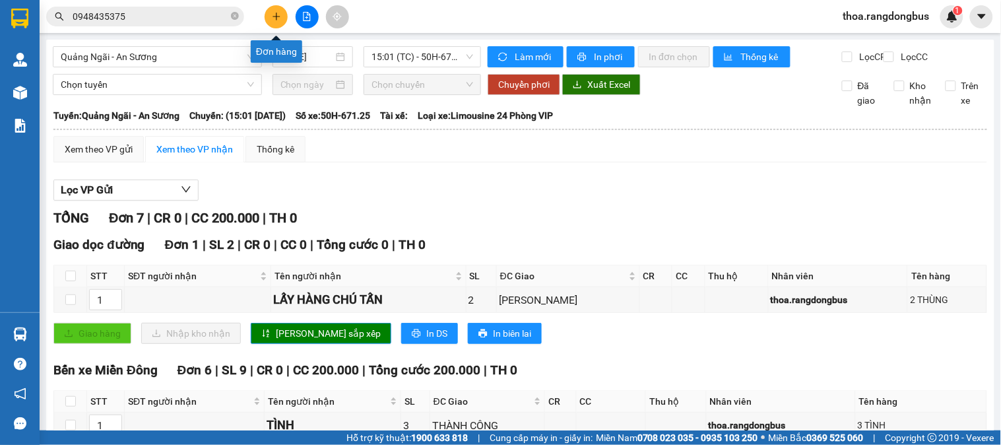
click at [278, 15] on icon "plus" at bounding box center [276, 16] width 9 height 9
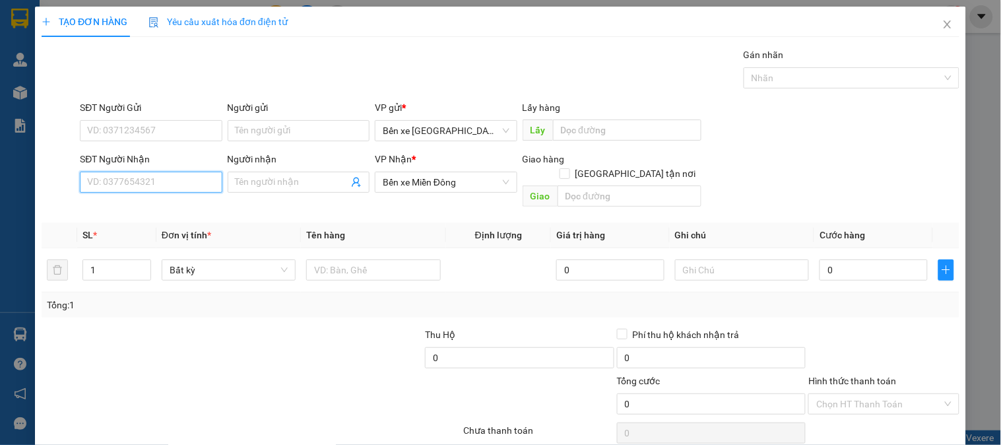
drag, startPoint x: 174, startPoint y: 183, endPoint x: 1000, endPoint y: 187, distance: 826.9
click at [185, 180] on input "SĐT Người Nhận" at bounding box center [151, 182] width 142 height 21
type input "0328802"
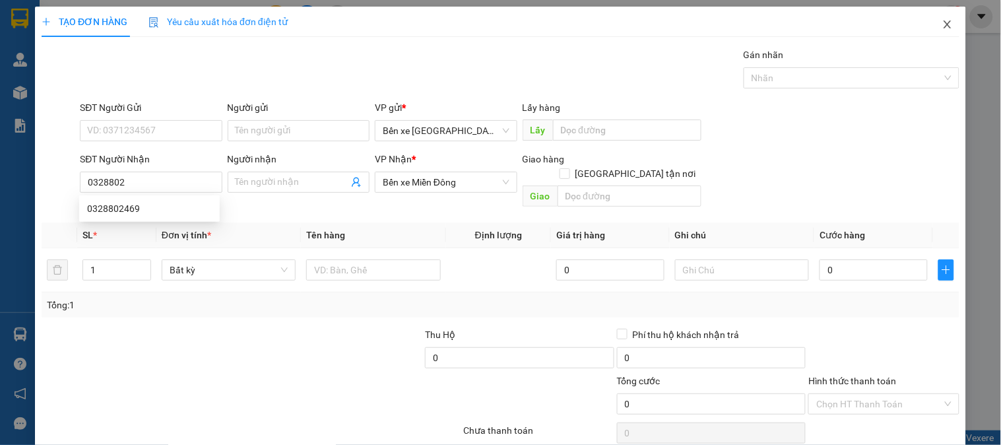
click at [942, 25] on icon "close" at bounding box center [947, 24] width 11 height 11
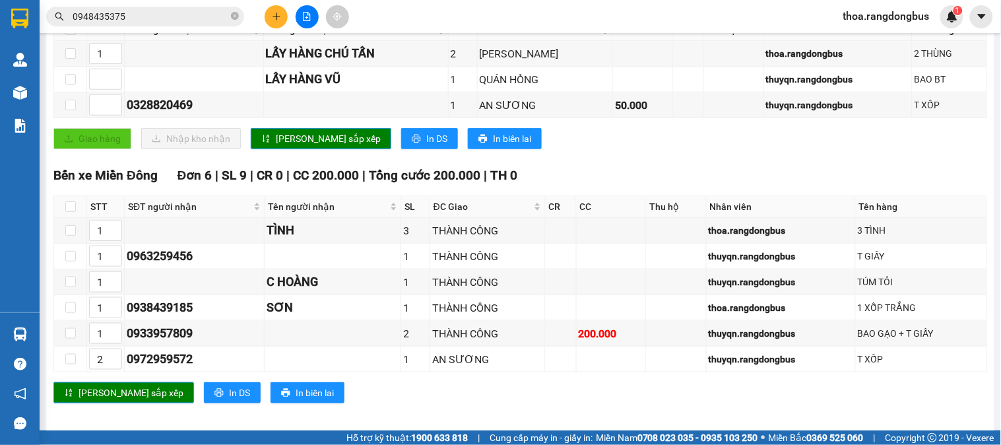
scroll to position [269, 0]
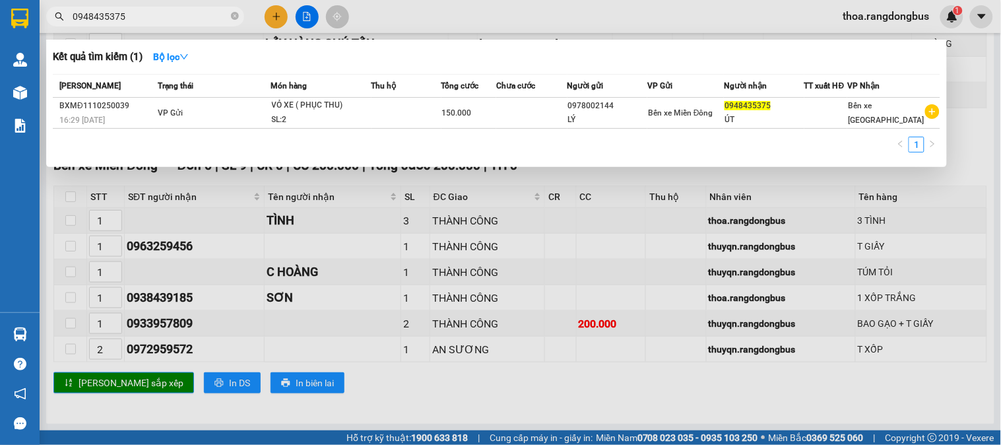
click at [166, 14] on input "0948435375" at bounding box center [151, 16] width 156 height 15
type input "0"
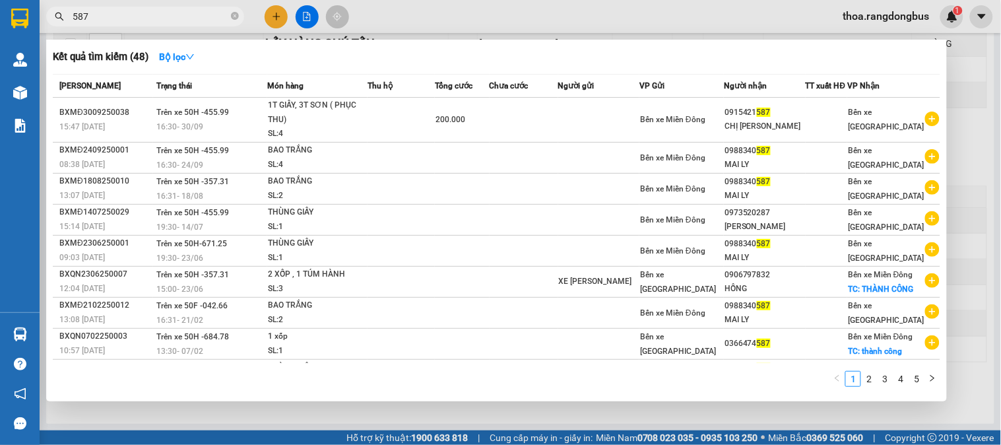
type input "587"
